Goal: Use online tool/utility: Utilize a website feature to perform a specific function

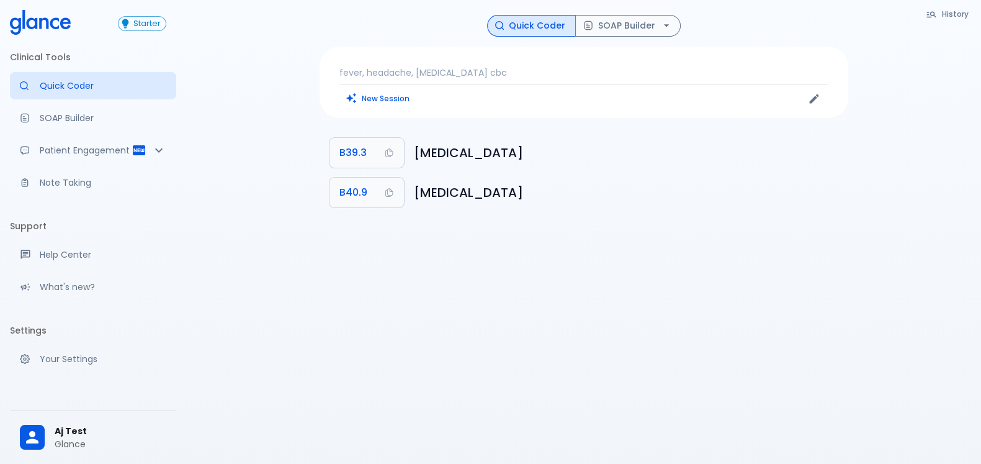
click at [501, 64] on div "fever, headache, [MEDICAL_DATA] cbc New Session" at bounding box center [584, 82] width 529 height 71
click at [477, 70] on p "fever, headache, [MEDICAL_DATA] cbc" at bounding box center [583, 72] width 489 height 12
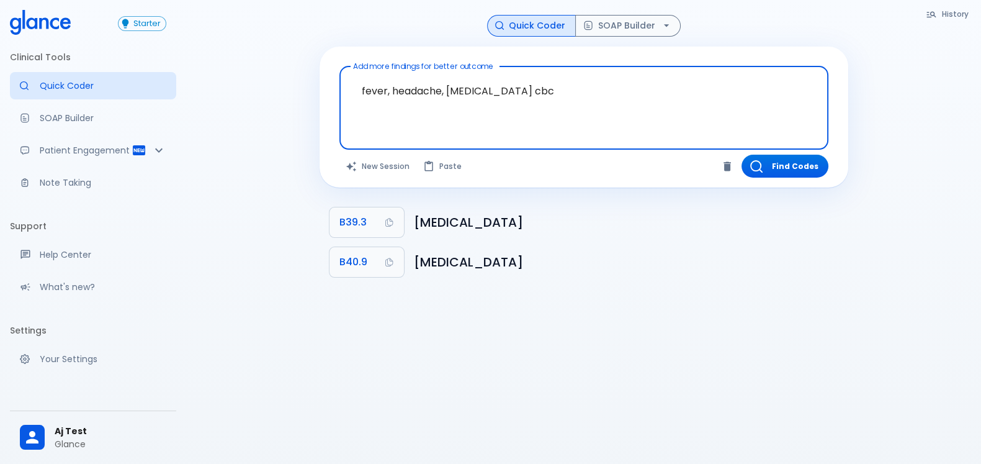
drag, startPoint x: 393, startPoint y: 94, endPoint x: 406, endPoint y: 103, distance: 16.2
click at [392, 94] on textarea "fever, headache, [MEDICAL_DATA] cbc" at bounding box center [584, 97] width 472 height 53
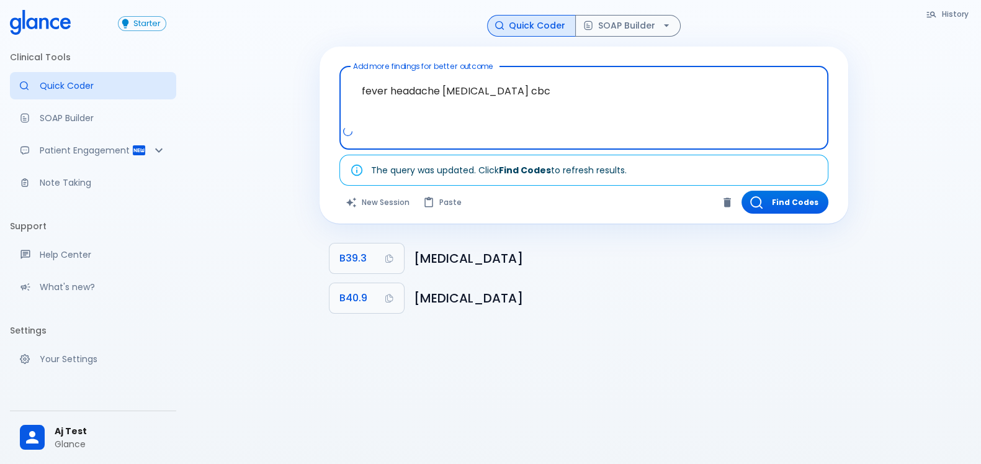
type textarea "fever headache [MEDICAL_DATA] cbc"
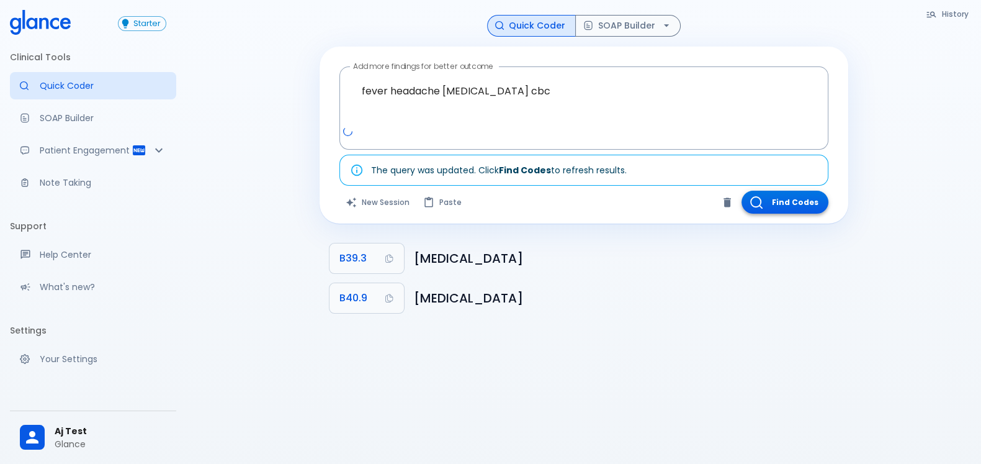
click at [776, 201] on button "Find Codes" at bounding box center [785, 202] width 87 height 23
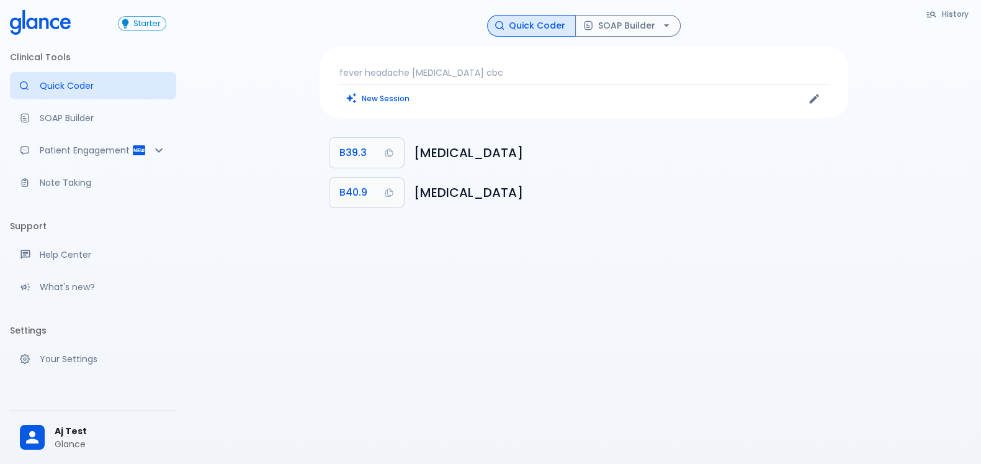
click at [519, 65] on div "fever headache [MEDICAL_DATA] cbc New Session" at bounding box center [584, 82] width 529 height 71
click at [513, 73] on p "fever headache [MEDICAL_DATA] cbc" at bounding box center [583, 72] width 489 height 12
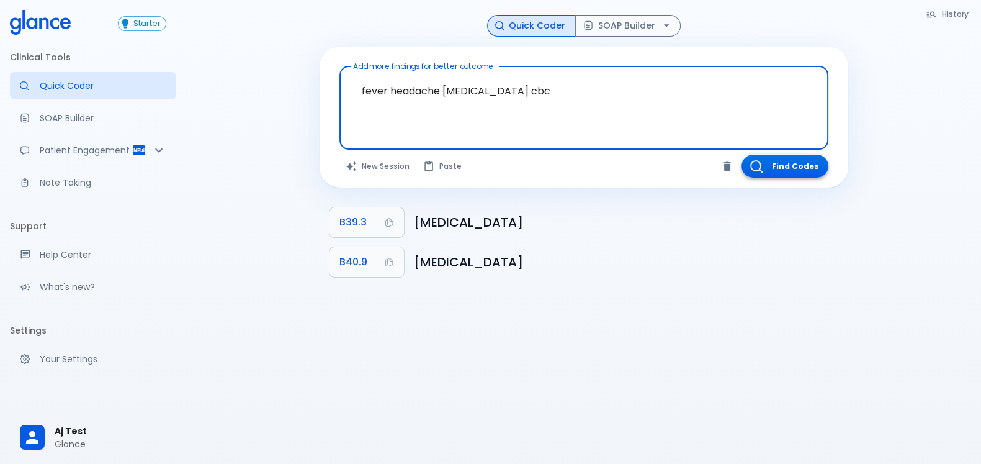
type textarea "fever headache [MEDICAL_DATA] cbc"
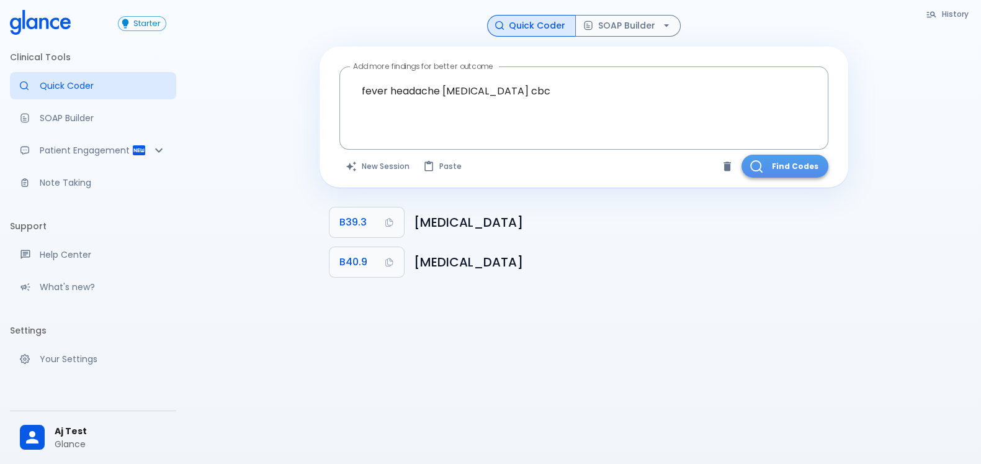
click at [793, 166] on button "Find Codes" at bounding box center [785, 166] width 87 height 23
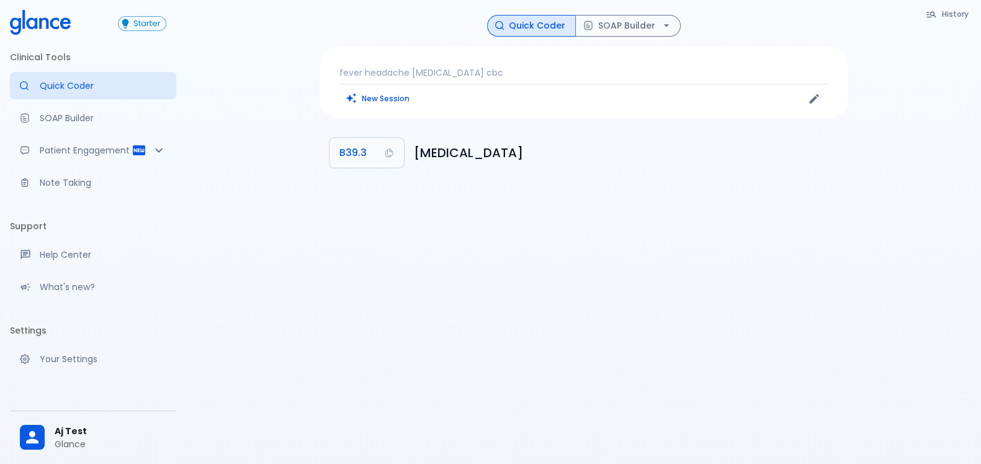
click at [431, 71] on p "fever headache [MEDICAL_DATA] cbc" at bounding box center [583, 72] width 489 height 12
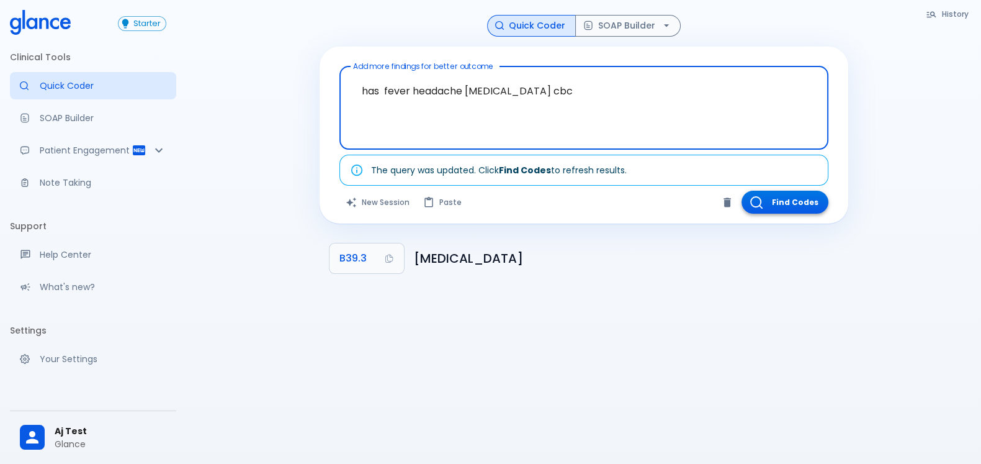
type textarea "has fever headache [MEDICAL_DATA] cbc"
click at [804, 195] on button "Find Codes" at bounding box center [785, 202] width 87 height 23
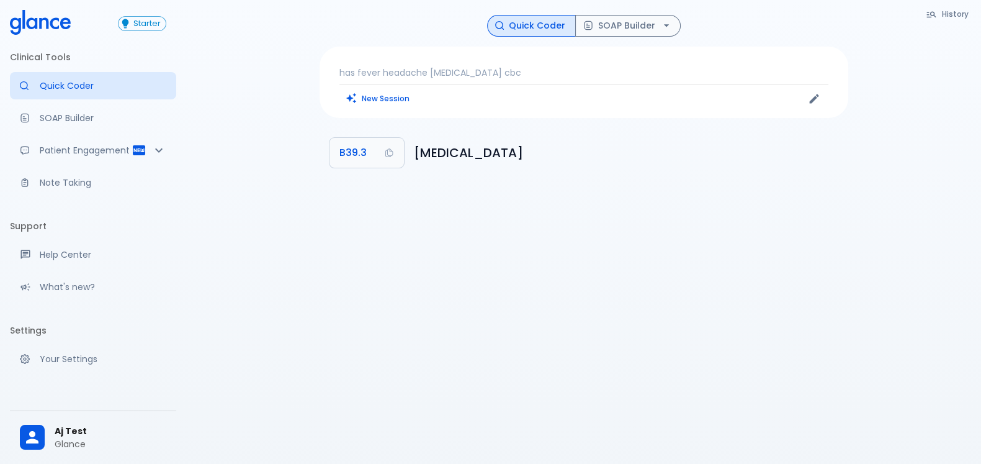
click at [490, 68] on p "has fever headache [MEDICAL_DATA] cbc" at bounding box center [583, 72] width 489 height 12
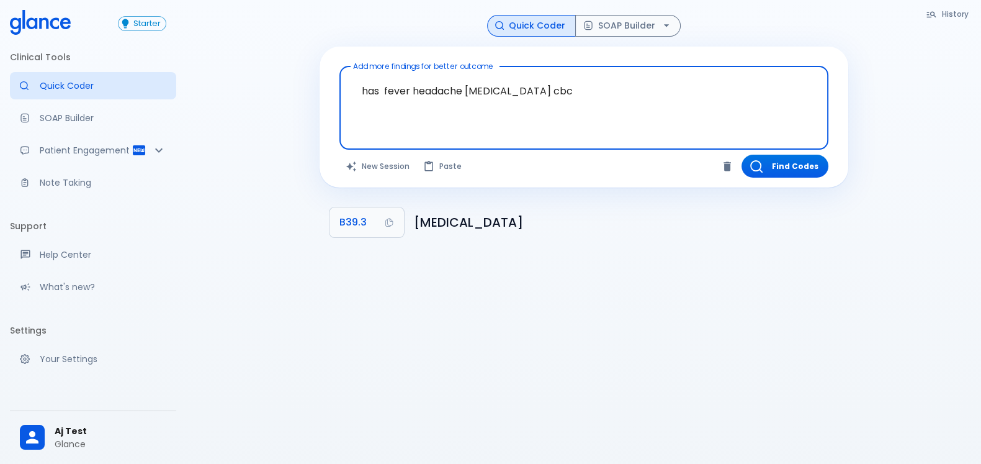
click at [369, 84] on textarea "has fever headache [MEDICAL_DATA] cbc" at bounding box center [584, 97] width 472 height 53
type textarea "fever headache [MEDICAL_DATA] cbc"
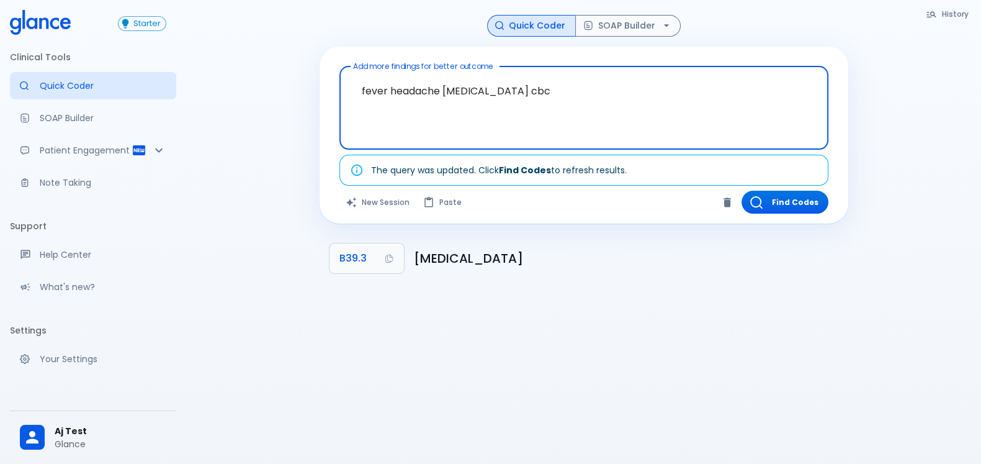
click at [577, 80] on textarea "fever headache [MEDICAL_DATA] cbc" at bounding box center [584, 97] width 472 height 53
click at [465, 102] on textarea "fever headache [MEDICAL_DATA] cbc" at bounding box center [584, 97] width 472 height 53
click at [532, 88] on textarea "fever headache [MEDICAL_DATA] cbc" at bounding box center [584, 97] width 472 height 53
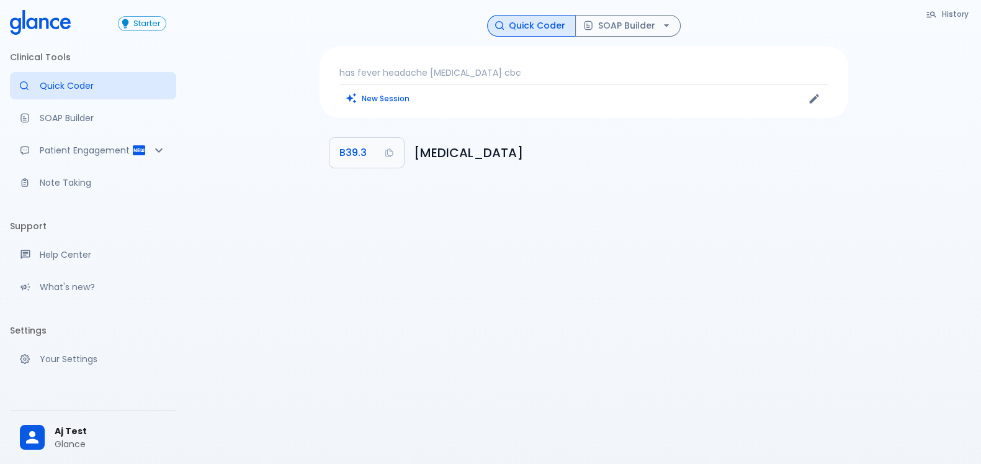
click at [503, 74] on p "has fever headache [MEDICAL_DATA] cbc" at bounding box center [583, 72] width 489 height 12
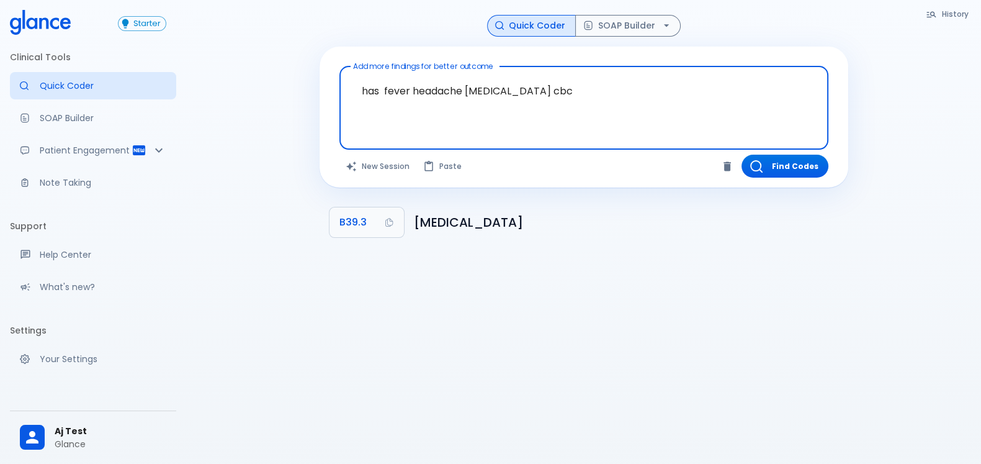
click at [554, 92] on textarea "has fever headache [MEDICAL_DATA] cbc" at bounding box center [584, 97] width 472 height 53
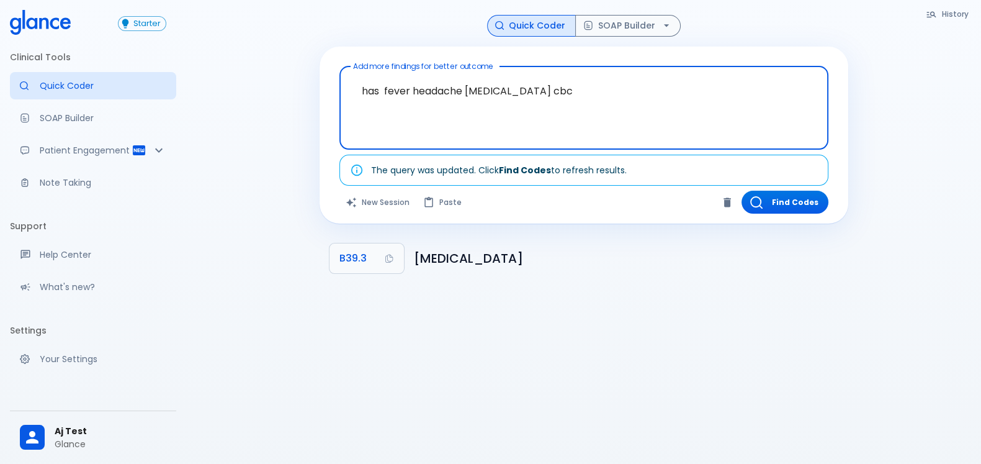
type textarea "has fever headache [MEDICAL_DATA] cbc"
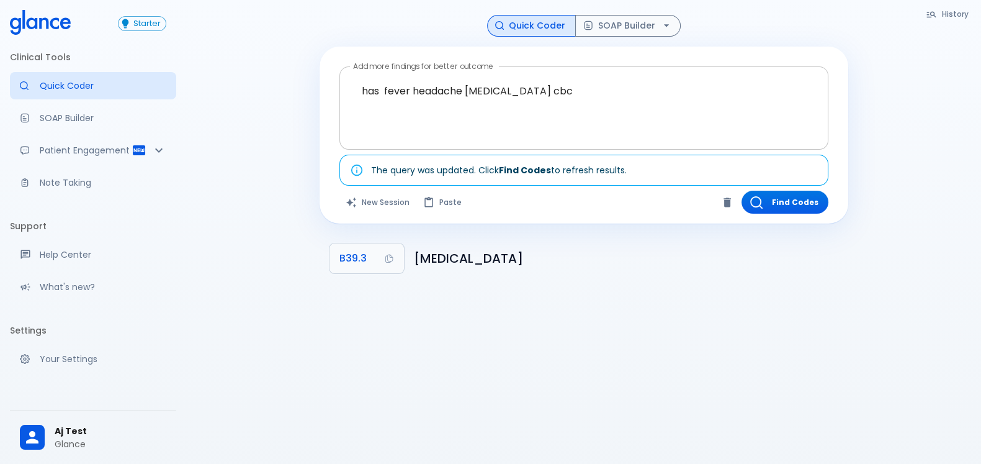
click at [501, 138] on div at bounding box center [585, 136] width 484 height 22
click at [372, 197] on button "New Session" at bounding box center [378, 202] width 78 height 23
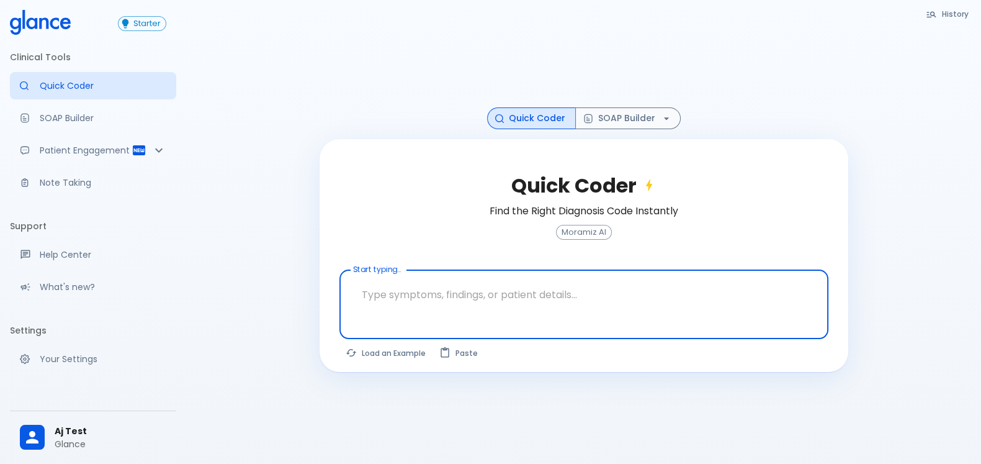
click at [538, 291] on textarea at bounding box center [584, 294] width 472 height 39
click at [400, 358] on button "Load an Example" at bounding box center [386, 353] width 94 height 18
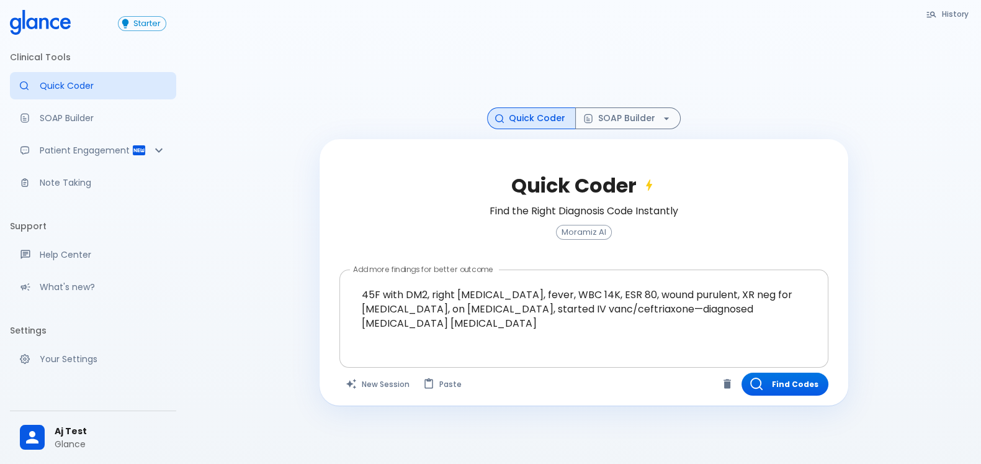
click at [509, 343] on div at bounding box center [585, 354] width 484 height 22
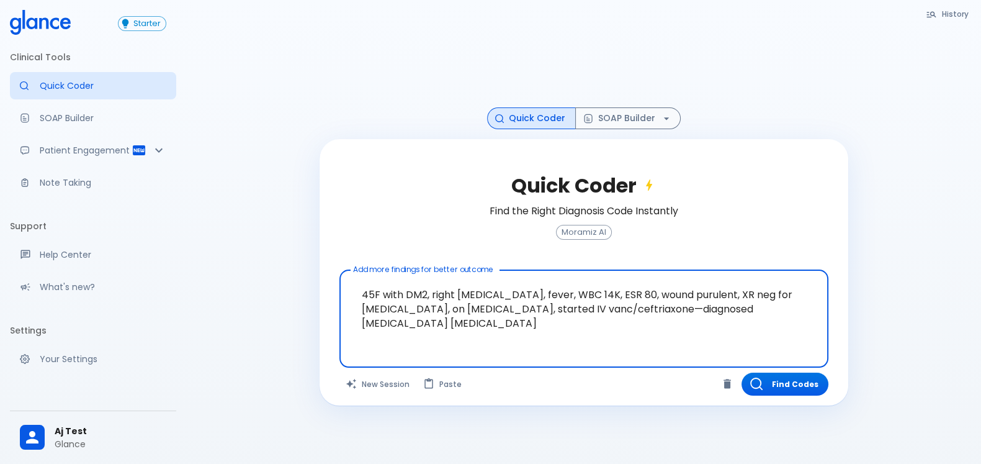
click at [478, 328] on textarea "45F with DM2, right foot ulcer, fever, WBC 14K, ESR 80, wound purulent, XR neg …" at bounding box center [584, 309] width 472 height 68
type textarea "45F with DM2, right foot ulcer, fever, WBC 14K, ESR 80, wound purulent, XR neg …"
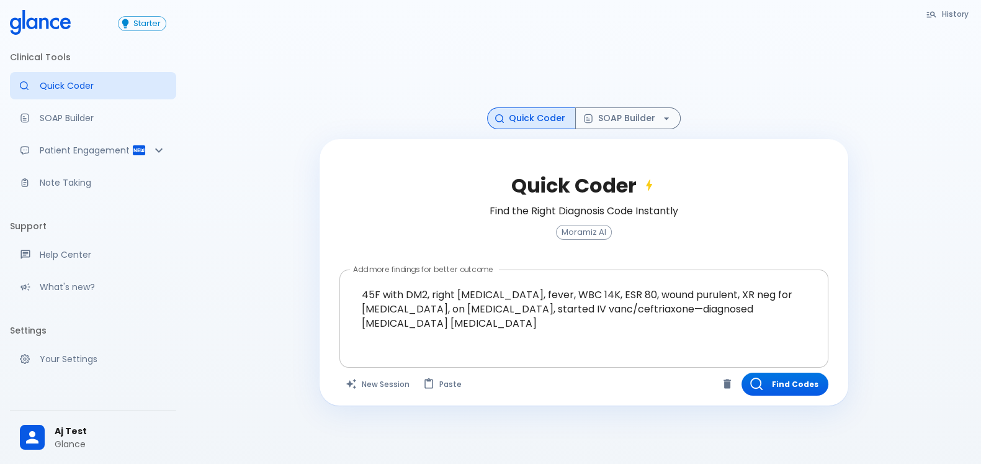
click at [504, 333] on textarea "45F with DM2, right foot ulcer, fever, WBC 14K, ESR 80, wound purulent, XR neg …" at bounding box center [584, 309] width 472 height 68
click at [764, 382] on button "Find Codes" at bounding box center [785, 383] width 87 height 23
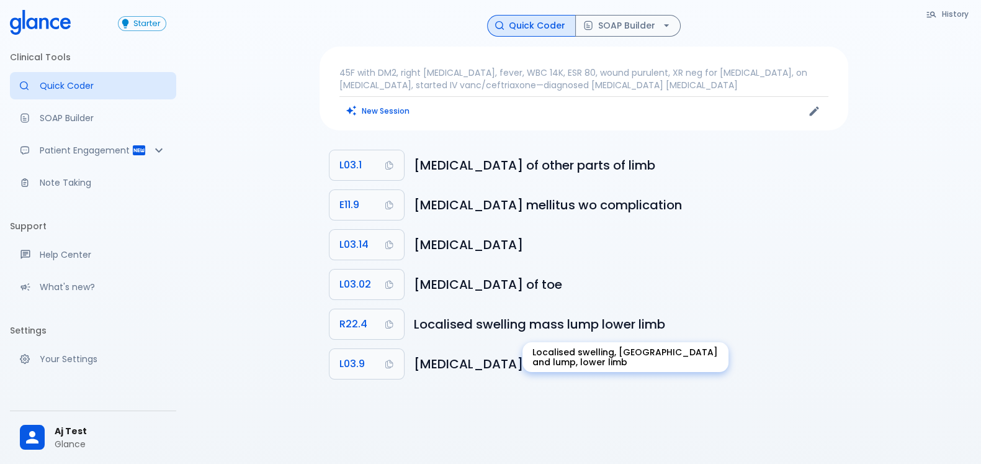
click at [477, 328] on h6 "Localised swelling mass lump lower limb" at bounding box center [626, 324] width 424 height 20
